Goal: Navigation & Orientation: Find specific page/section

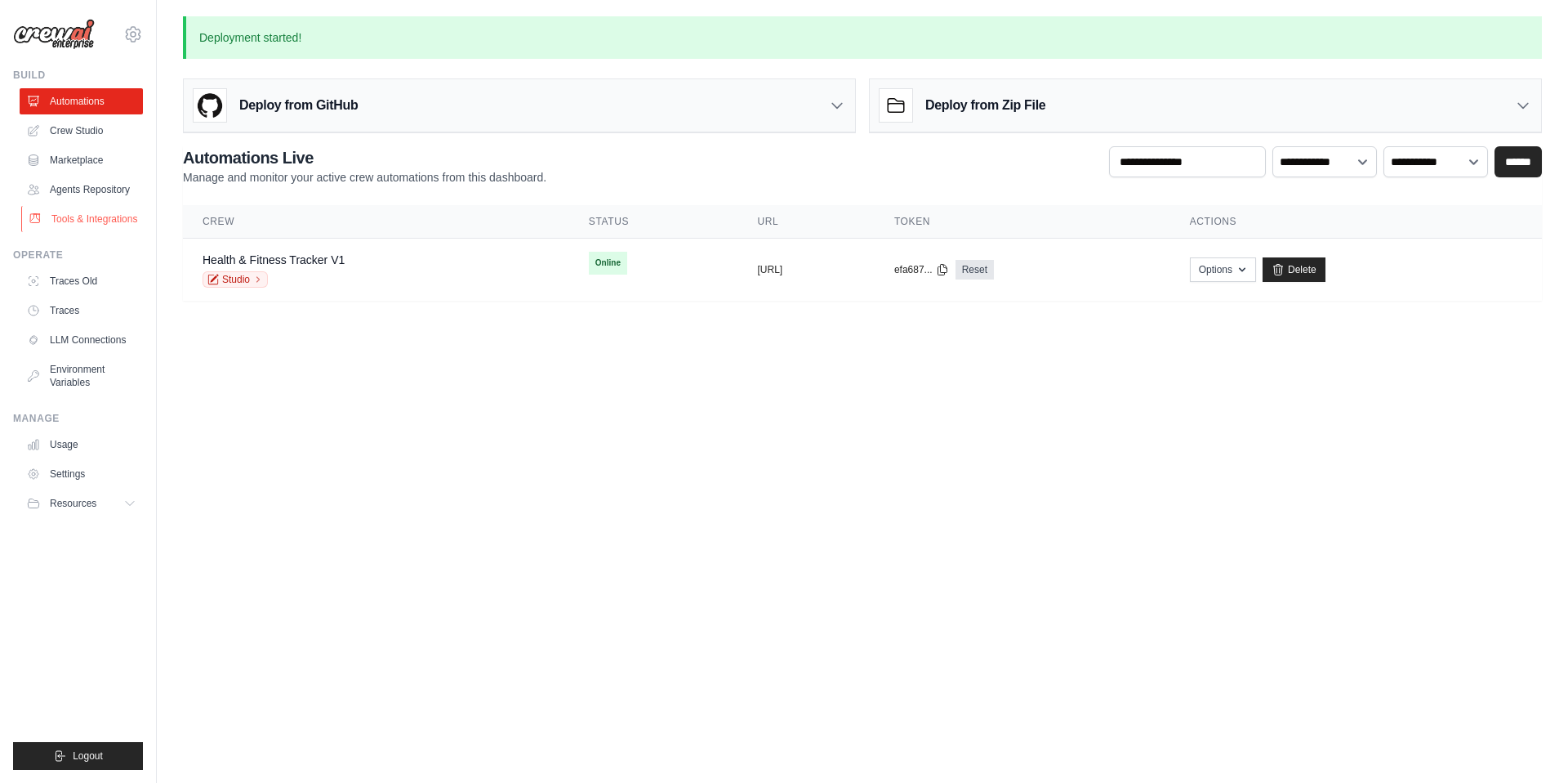
click at [77, 225] on link "Tools & Integrations" at bounding box center [83, 218] width 123 height 26
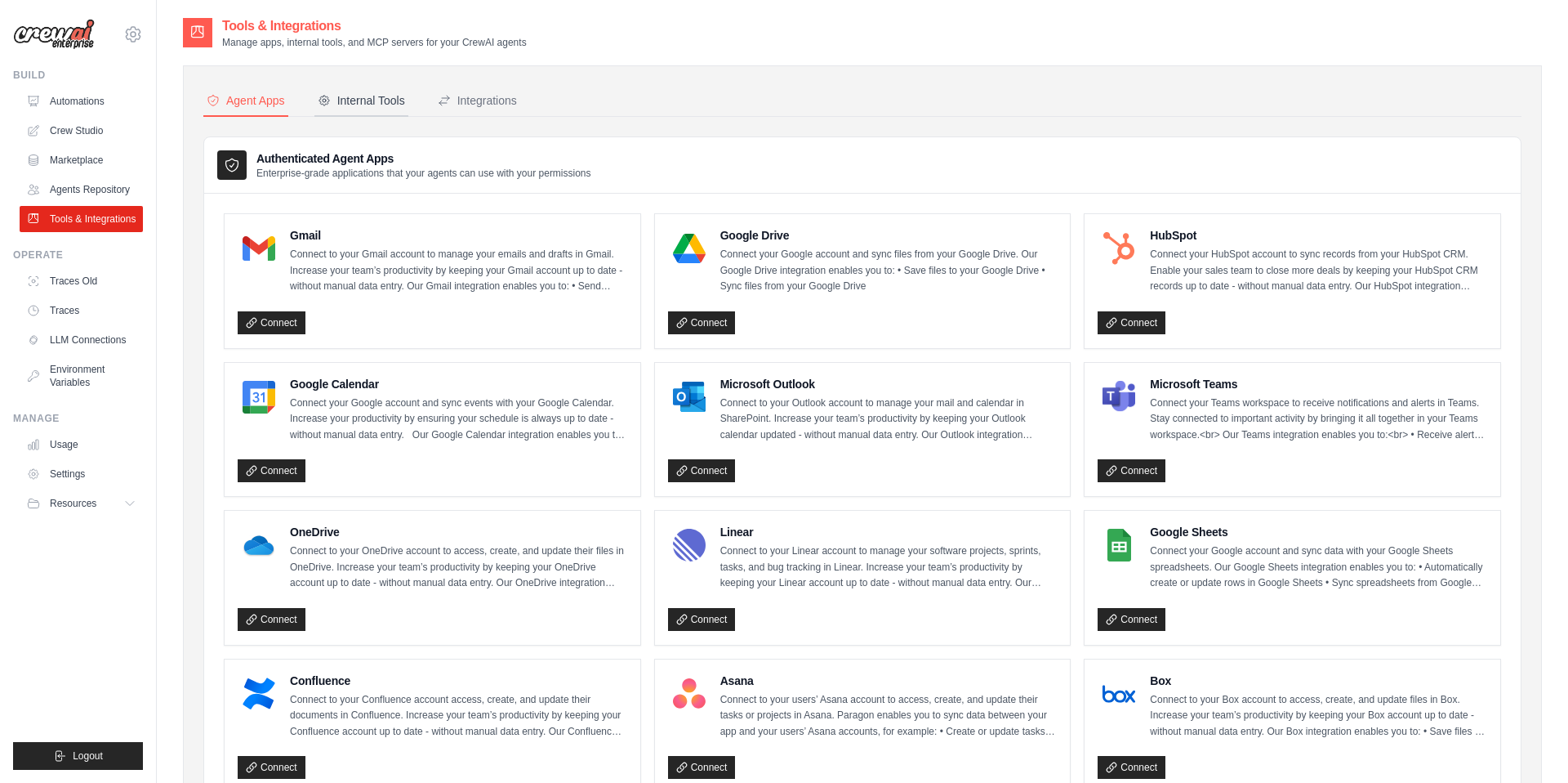
click at [345, 110] on button "Internal Tools" at bounding box center [361, 101] width 94 height 31
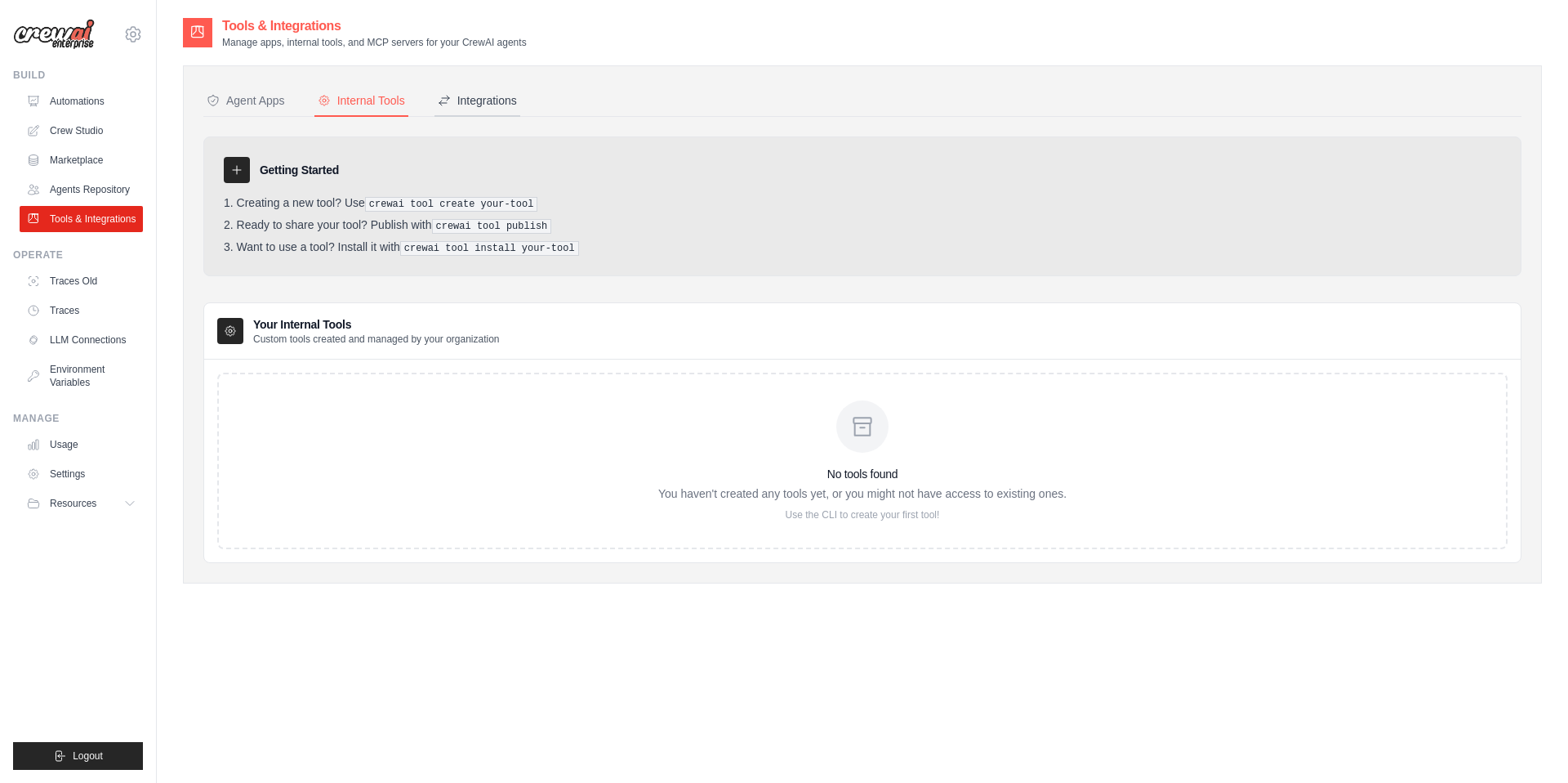
click at [453, 103] on div "Integrations" at bounding box center [477, 101] width 79 height 16
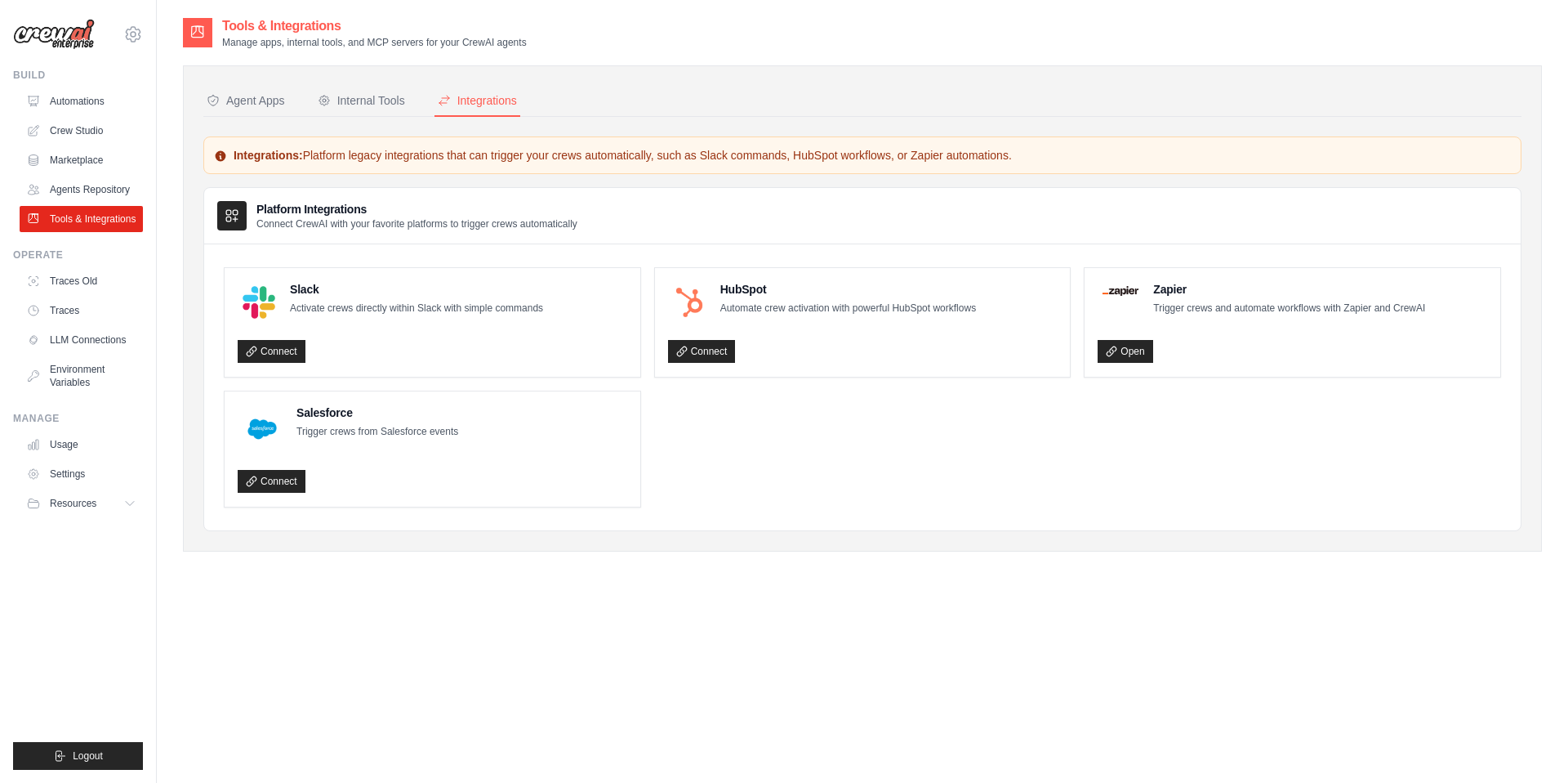
click at [273, 125] on div "Agent Apps Internal Tools Integrations Authenticated Agent Apps Enterprise-grad…" at bounding box center [862, 308] width 1318 height 445
click at [258, 113] on button "Agent Apps" at bounding box center [245, 101] width 85 height 31
